Goal: Information Seeking & Learning: Learn about a topic

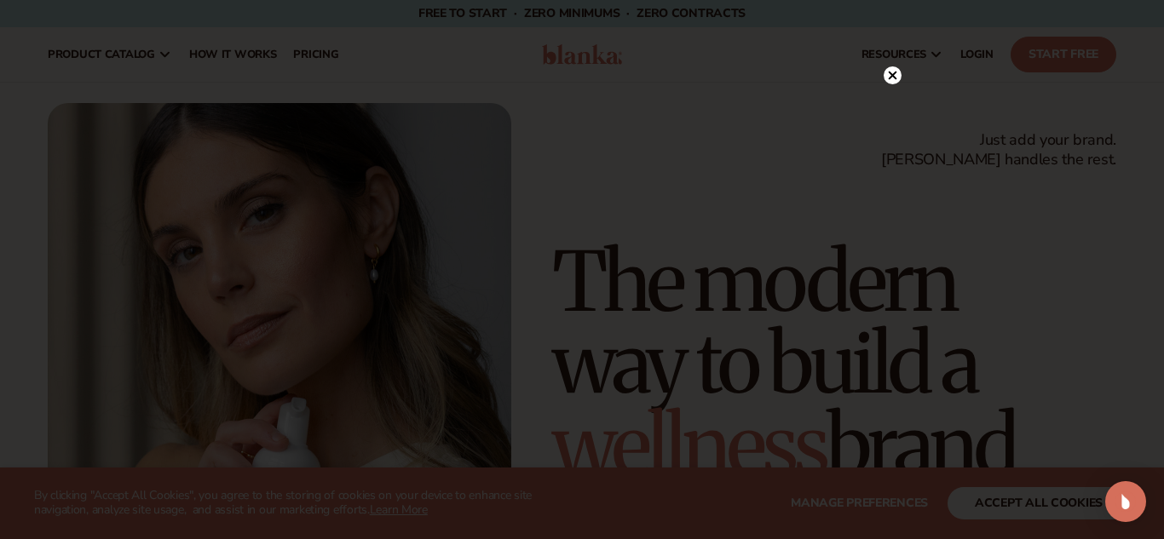
click at [892, 76] on icon at bounding box center [893, 76] width 9 height 9
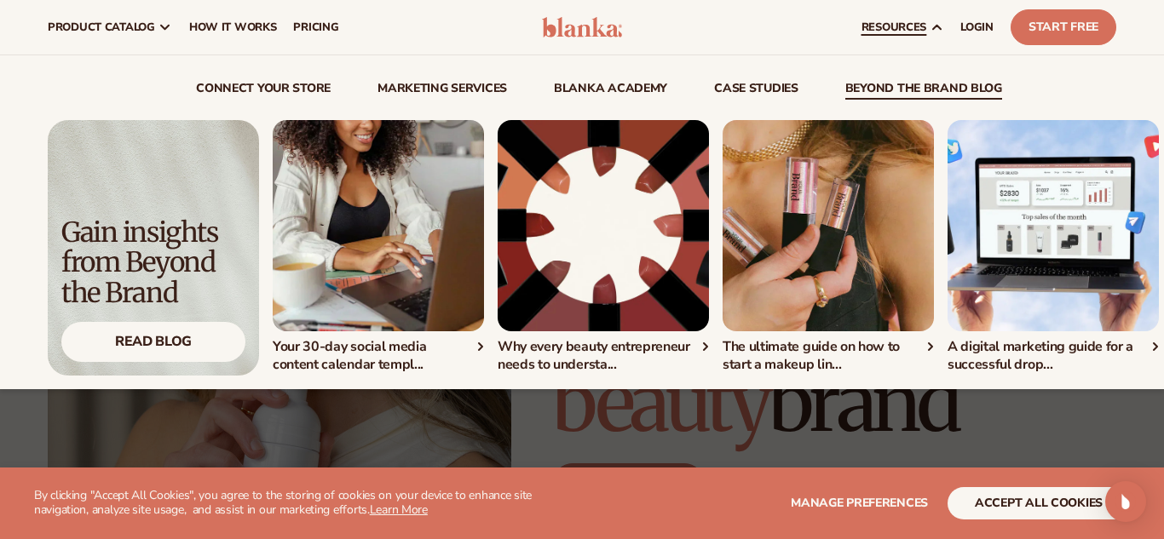
scroll to position [37, 0]
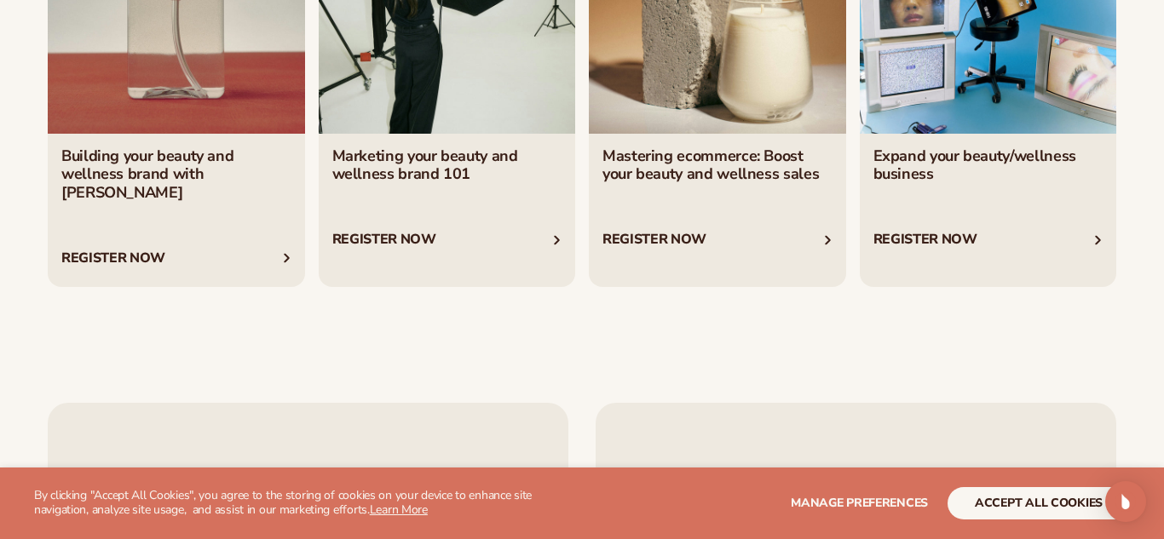
click at [607, 260] on div "Level up with Blanka Academy Free expert-led webinars to help you build, grow, …" at bounding box center [582, 23] width 1164 height 665
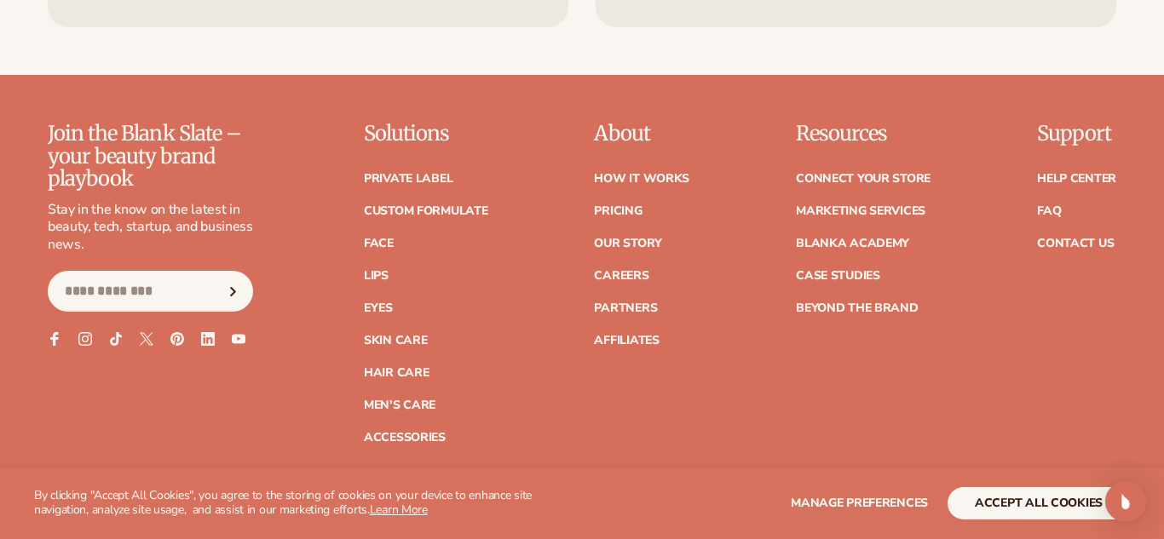
scroll to position [6707, 0]
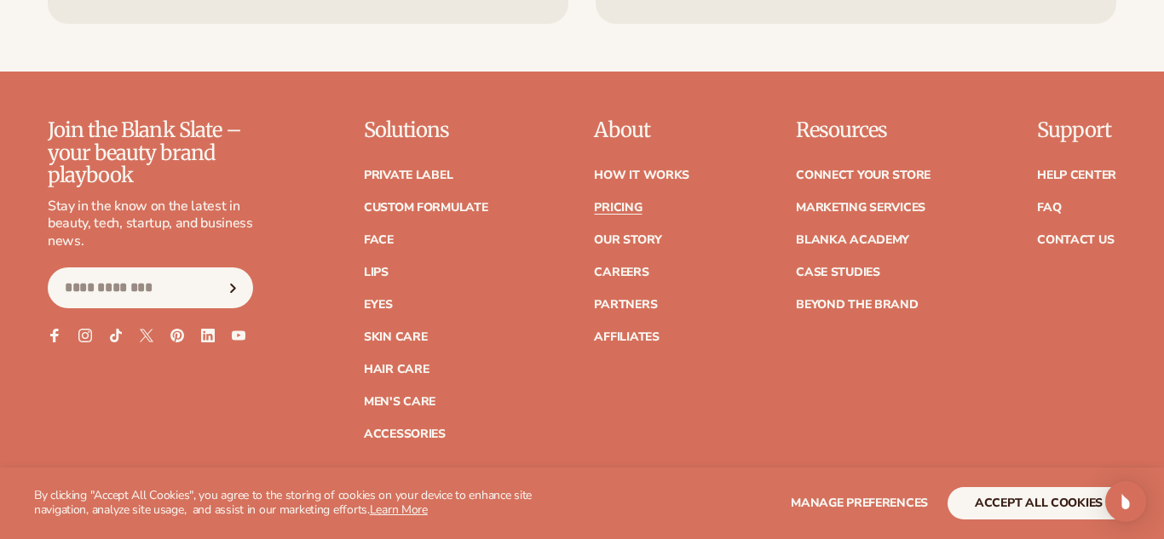
click at [615, 202] on link "Pricing" at bounding box center [618, 208] width 48 height 12
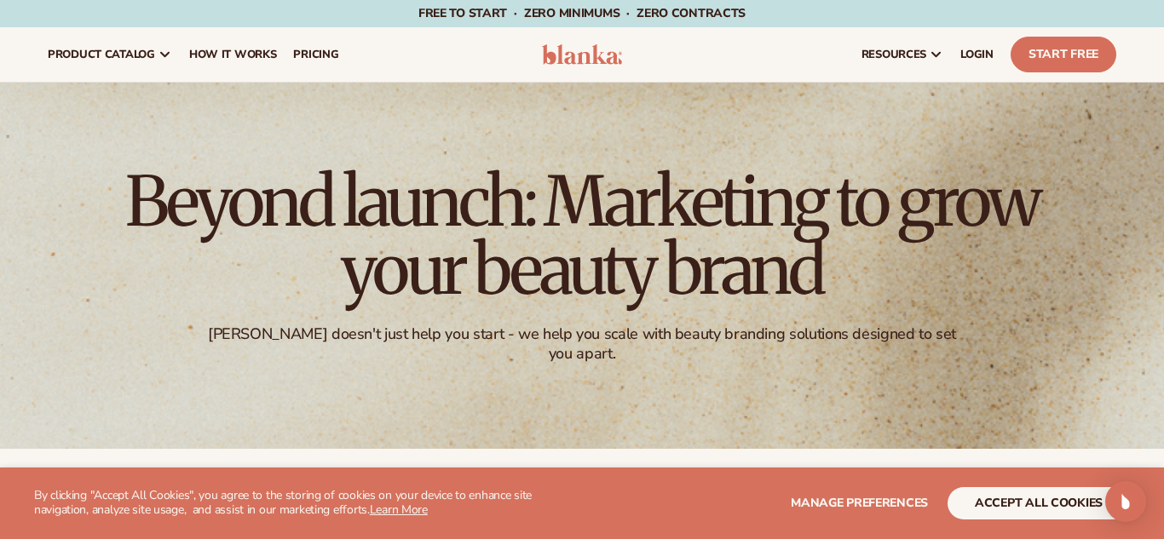
click at [539, 23] on p "Free to start · ZERO minimums · ZERO contracts ·" at bounding box center [581, 13] width 327 height 27
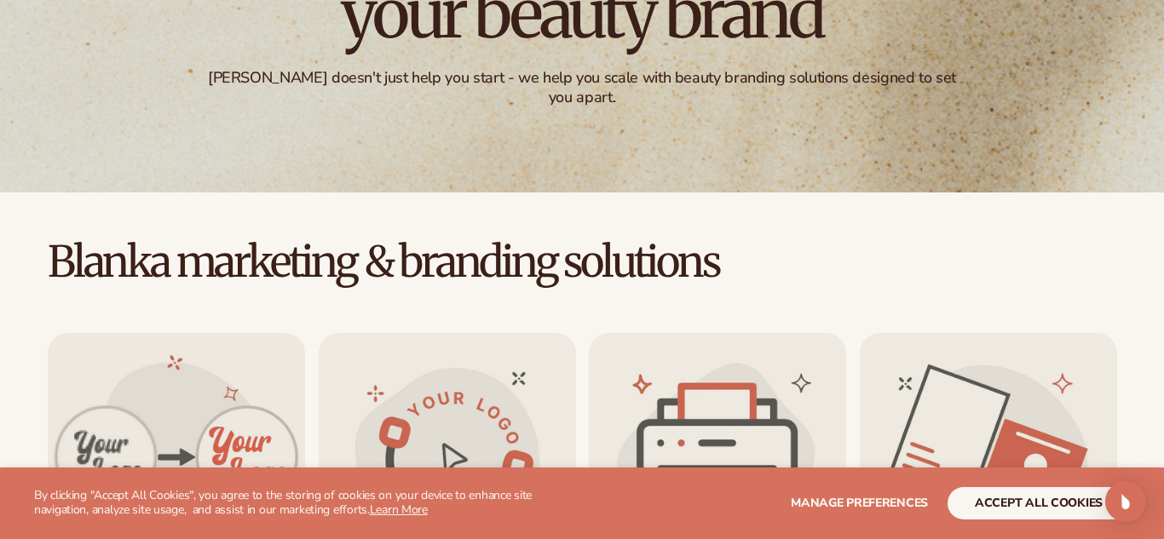
scroll to position [312, 0]
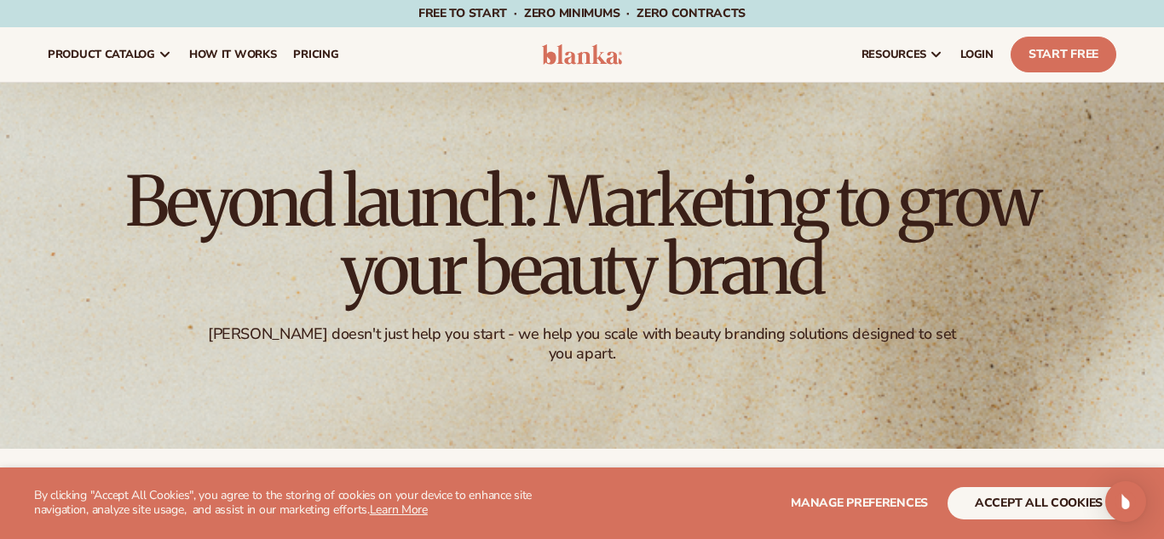
scroll to position [1, 0]
